Goal: Transaction & Acquisition: Download file/media

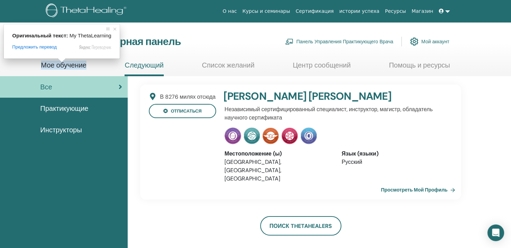
click at [62, 67] on ya-tr-span "Мое обучение" at bounding box center [63, 65] width 45 height 9
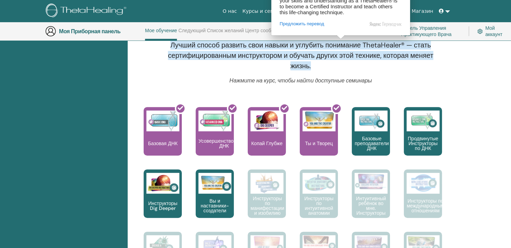
scroll to position [261, 0]
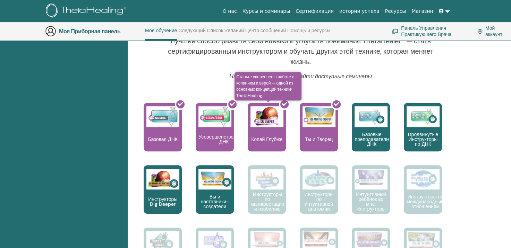
click at [266, 140] on div at bounding box center [271, 130] width 38 height 62
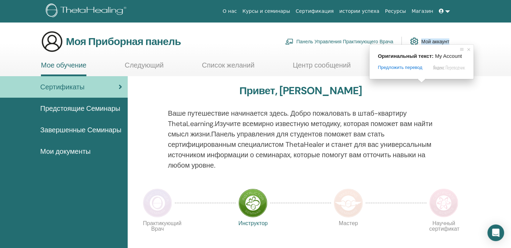
click at [428, 40] on ya-tr-span "Мой аккаунт" at bounding box center [435, 42] width 28 height 6
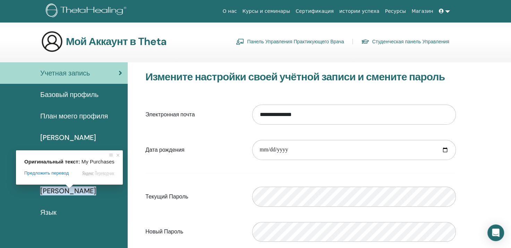
click at [69, 189] on span at bounding box center [69, 187] width 9 height 4
click at [70, 193] on ya-tr-span "Мои Покупки" at bounding box center [68, 191] width 56 height 9
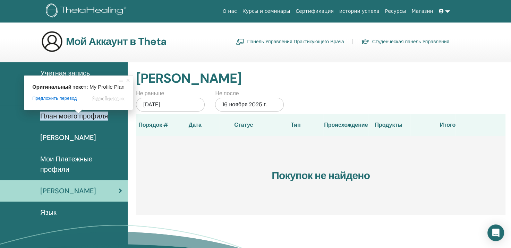
click at [78, 119] on ya-tr-span "План моего профиля" at bounding box center [74, 116] width 68 height 9
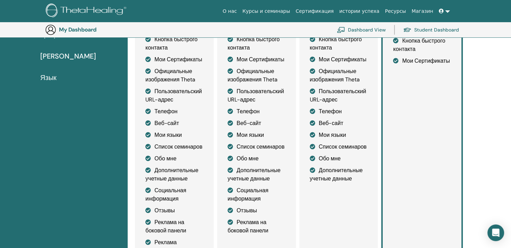
scroll to position [154, 0]
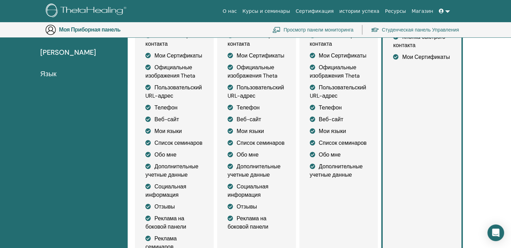
click at [419, 58] on ya-tr-span "Мои Сертификаты" at bounding box center [426, 56] width 48 height 7
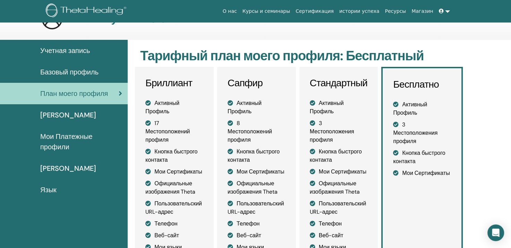
scroll to position [0, 0]
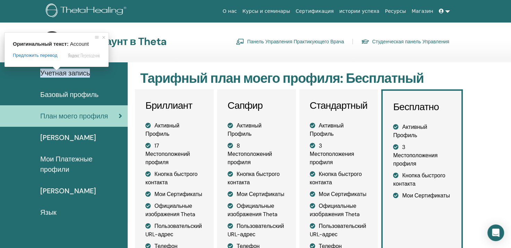
click at [57, 75] on ya-tr-span "Учетная запись" at bounding box center [65, 73] width 50 height 9
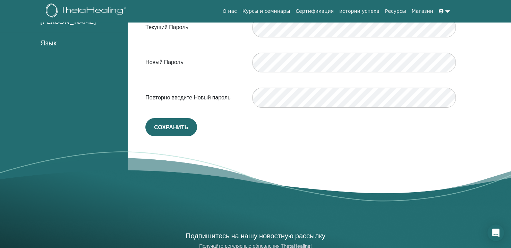
scroll to position [189, 0]
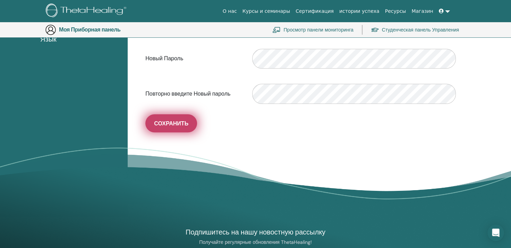
click at [178, 121] on ya-tr-span "Сохранить" at bounding box center [171, 123] width 34 height 7
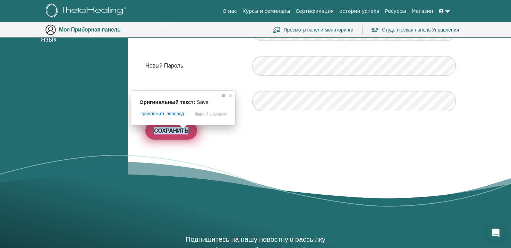
click at [181, 131] on ya-tr-span "Сохранить" at bounding box center [171, 130] width 34 height 7
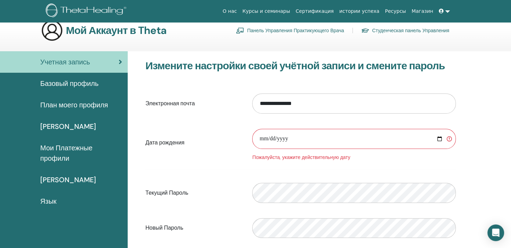
scroll to position [0, 0]
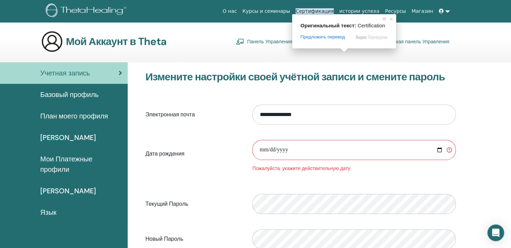
click at [323, 10] on ya-tr-span "Сертификация" at bounding box center [315, 11] width 38 height 6
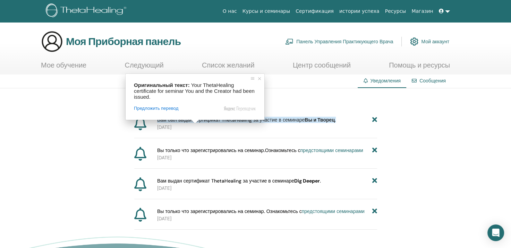
click at [190, 120] on span at bounding box center [194, 122] width 9 height 4
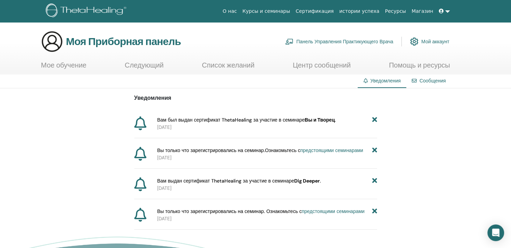
click at [430, 123] on div "Уведомления Вам был выдан сертификат ThetaHealing за участие в семинаре Вы и [G…" at bounding box center [255, 159] width 511 height 142
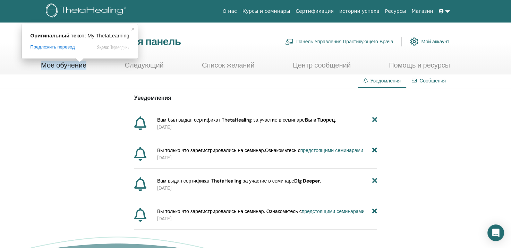
click at [62, 64] on ya-tr-span "Мое обучение" at bounding box center [63, 65] width 45 height 9
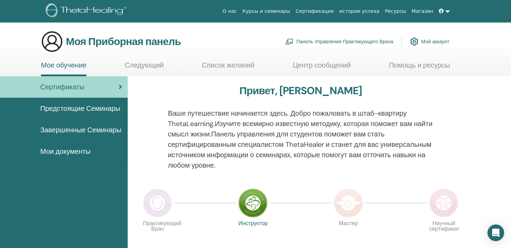
click at [121, 88] on icon at bounding box center [120, 87] width 3 height 7
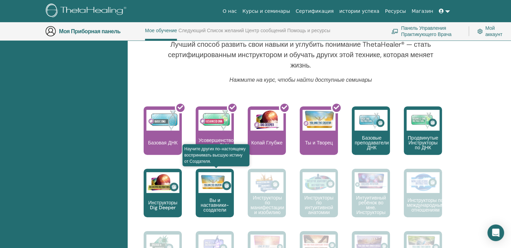
scroll to position [296, 0]
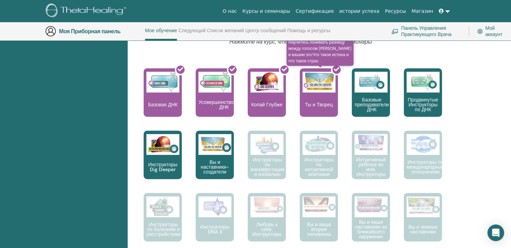
click at [319, 106] on div at bounding box center [323, 95] width 38 height 62
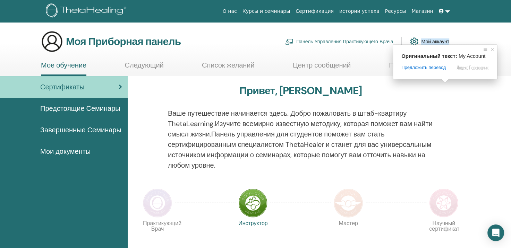
click at [435, 40] on ya-tr-span "Мой аккаунт" at bounding box center [435, 42] width 28 height 6
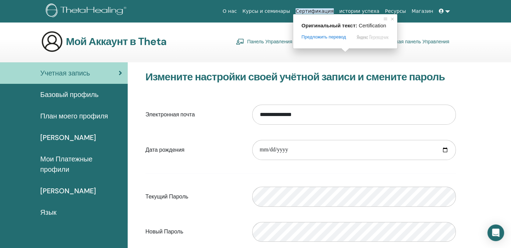
click at [334, 10] on ya-tr-span "Сертификация" at bounding box center [315, 11] width 38 height 6
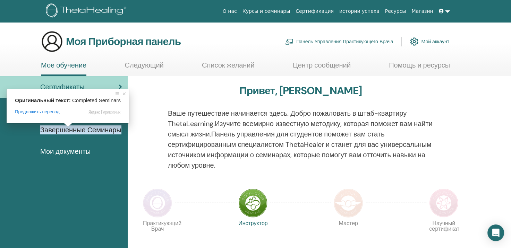
click at [71, 131] on ya-tr-span "Завершенные Семинары" at bounding box center [80, 130] width 81 height 9
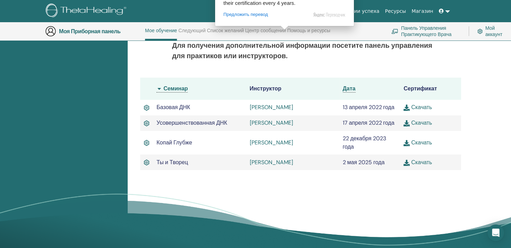
scroll to position [192, 0]
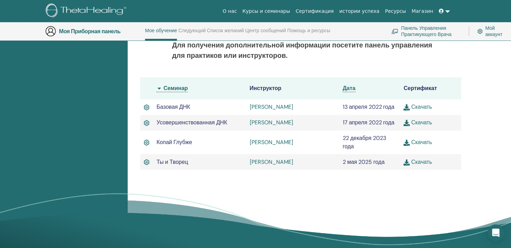
click at [409, 145] on img at bounding box center [407, 143] width 6 height 6
click at [423, 161] on link "Скачать" at bounding box center [418, 162] width 28 height 7
click at [409, 122] on img at bounding box center [407, 123] width 6 height 6
click at [422, 109] on ya-tr-span "Скачать" at bounding box center [421, 106] width 21 height 7
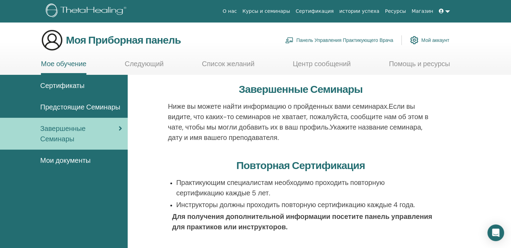
scroll to position [0, 0]
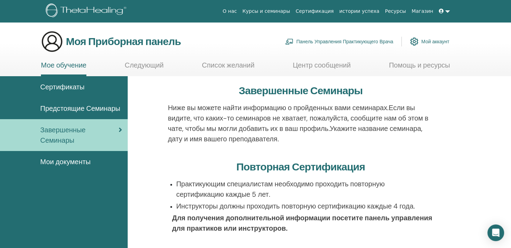
click at [440, 42] on ya-tr-span "Мой аккаунт" at bounding box center [435, 42] width 28 height 6
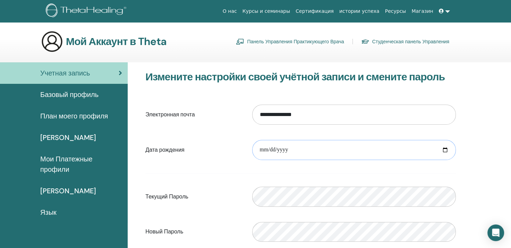
click at [288, 152] on input "date" at bounding box center [354, 150] width 204 height 20
type input "**********"
click at [301, 166] on form "**********" at bounding box center [300, 191] width 311 height 183
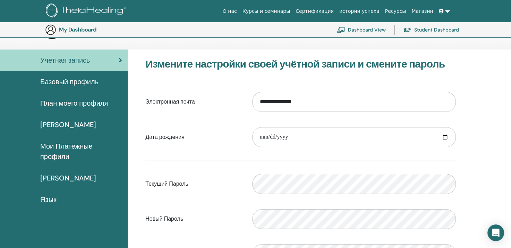
scroll to position [119, 0]
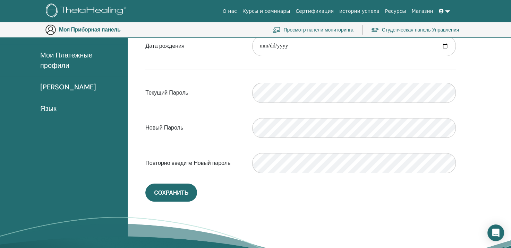
click at [416, 108] on form "**********" at bounding box center [300, 87] width 311 height 183
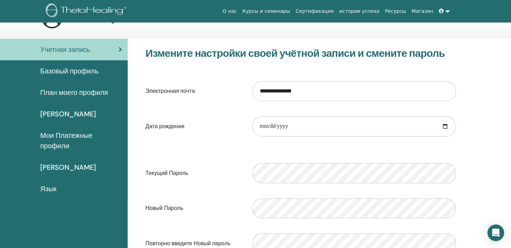
scroll to position [0, 0]
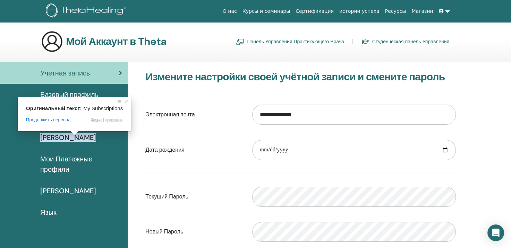
click at [74, 137] on ya-tr-span "Мои Подписки" at bounding box center [68, 137] width 56 height 9
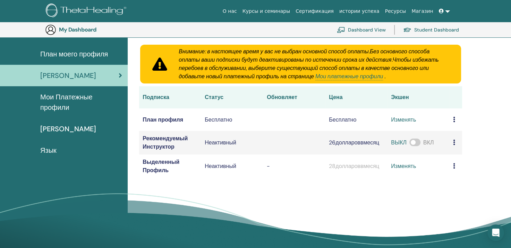
scroll to position [85, 0]
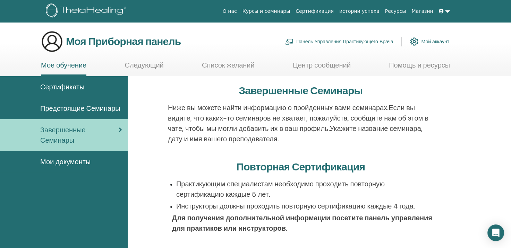
click at [317, 27] on main "Моя Приборная панель Панель Управления Практикующего Врача Мой аккаунт Мое обуч…" at bounding box center [255, 229] width 511 height 414
drag, startPoint x: 357, startPoint y: 32, endPoint x: 360, endPoint y: 25, distance: 7.4
click at [357, 32] on div "Моя Приборная панель Панель Управления Практикующего Врача Мой аккаунт" at bounding box center [245, 42] width 408 height 22
drag, startPoint x: 249, startPoint y: 36, endPoint x: 255, endPoint y: 33, distance: 6.2
click at [249, 36] on div "Моя Приборная панель Панель Управления Практикующего Врача Мой аккаунт" at bounding box center [245, 42] width 408 height 22
